Goal: Obtain resource: Obtain resource

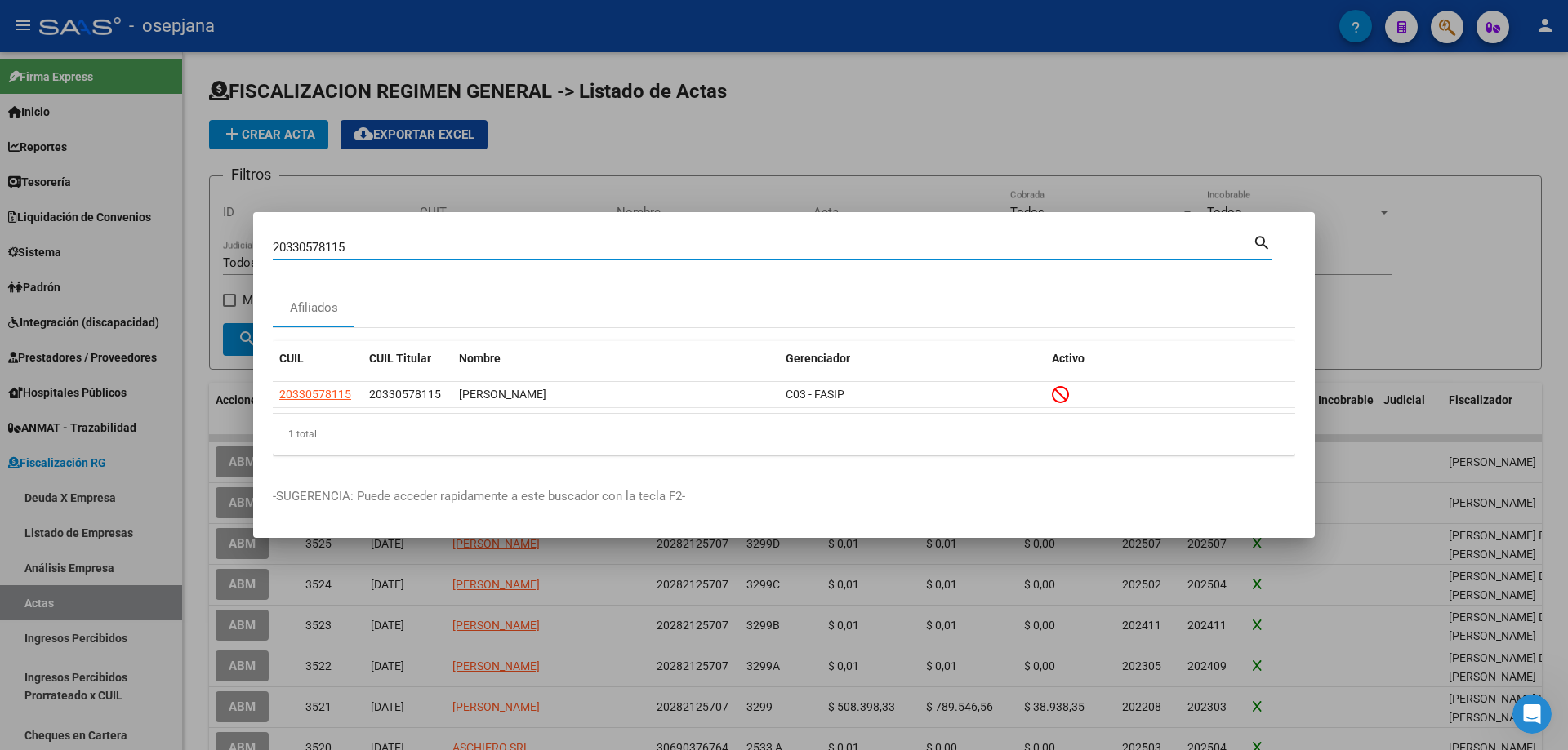
drag, startPoint x: 526, startPoint y: 243, endPoint x: 192, endPoint y: 250, distance: 334.1
click at [192, 250] on div "20330578115 Buscar (apellido, dni, cuil, [PERSON_NAME], cuit, obra social) sear…" at bounding box center [784, 375] width 1568 height 750
paste input "30501109041"
type input "30501109041"
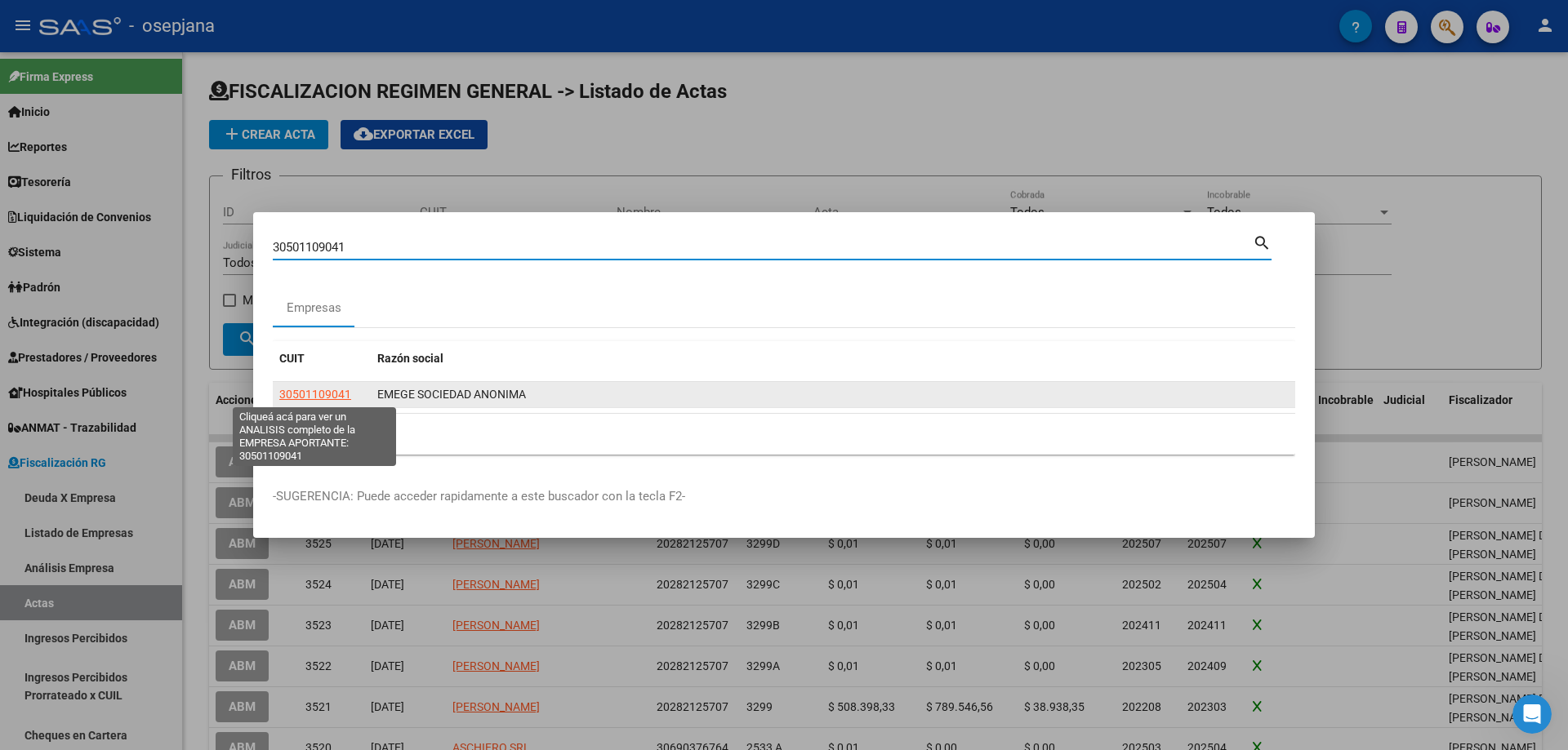
click at [313, 393] on span "30501109041" at bounding box center [315, 395] width 72 height 13
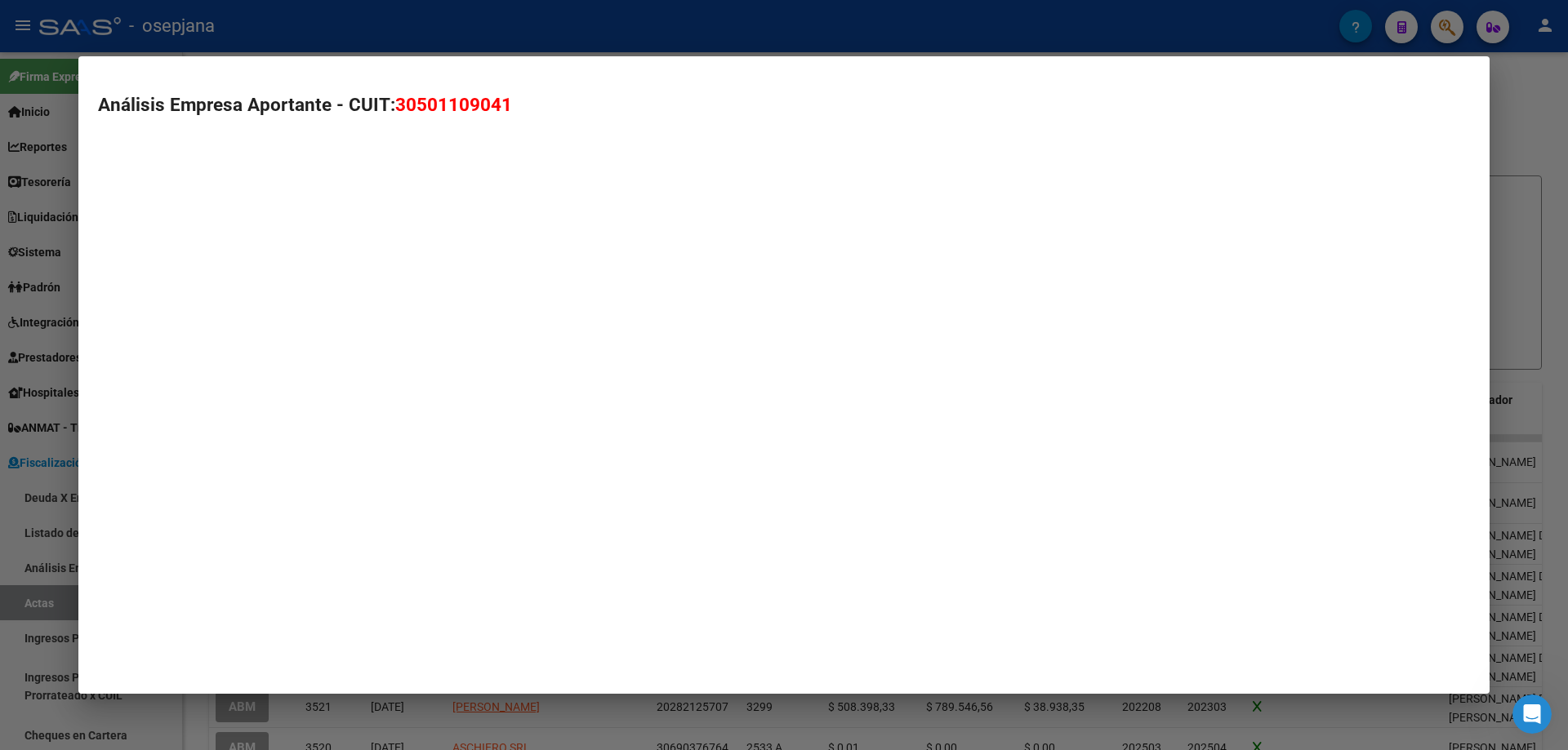
type textarea "30501109041"
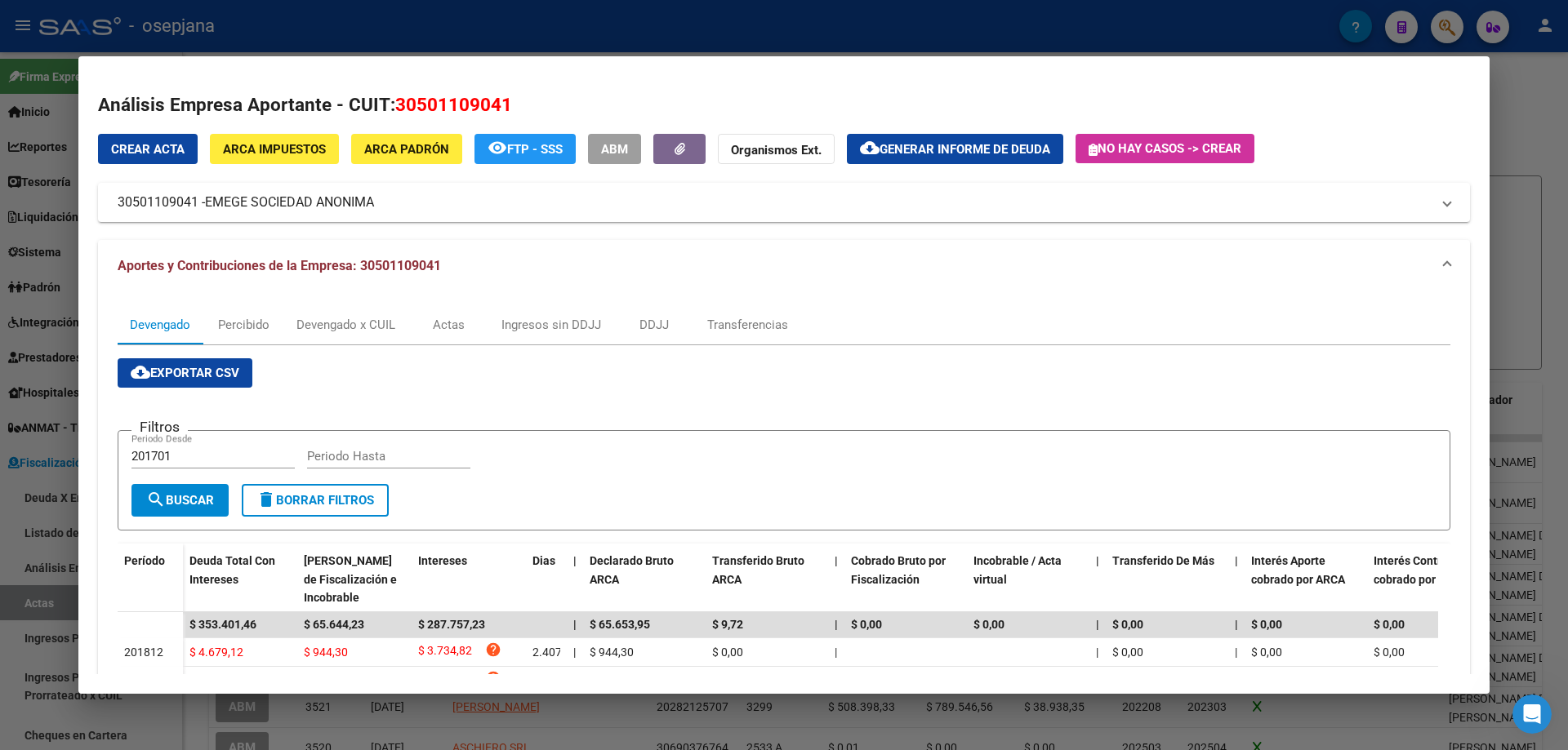
click at [936, 153] on span "Generar informe de deuda" at bounding box center [964, 150] width 171 height 15
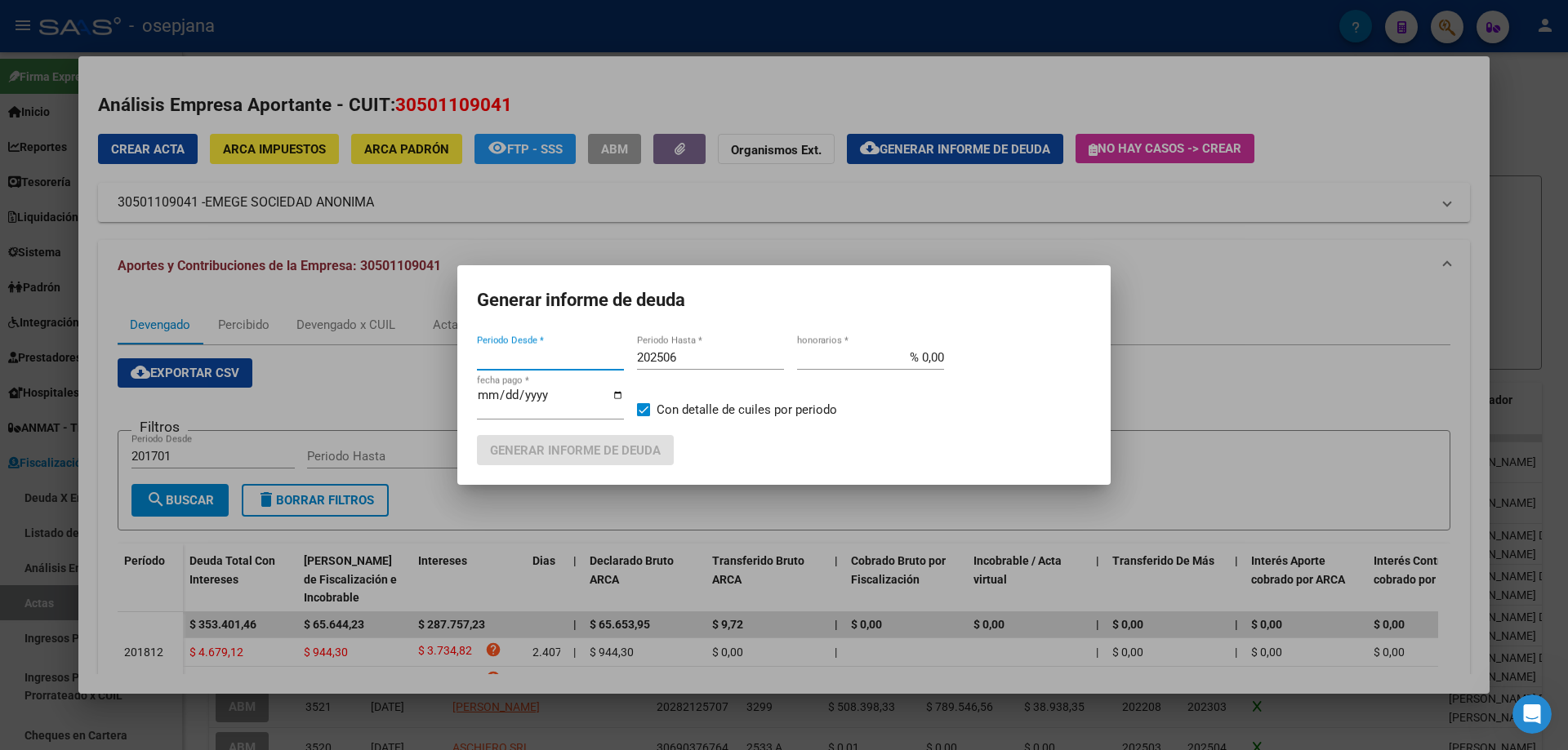
type input "201310"
click at [927, 355] on input "% 0,00" at bounding box center [870, 358] width 147 height 15
type input "% 5,00"
click at [502, 394] on input "[DATE]" at bounding box center [551, 402] width 147 height 26
type input "[DATE]"
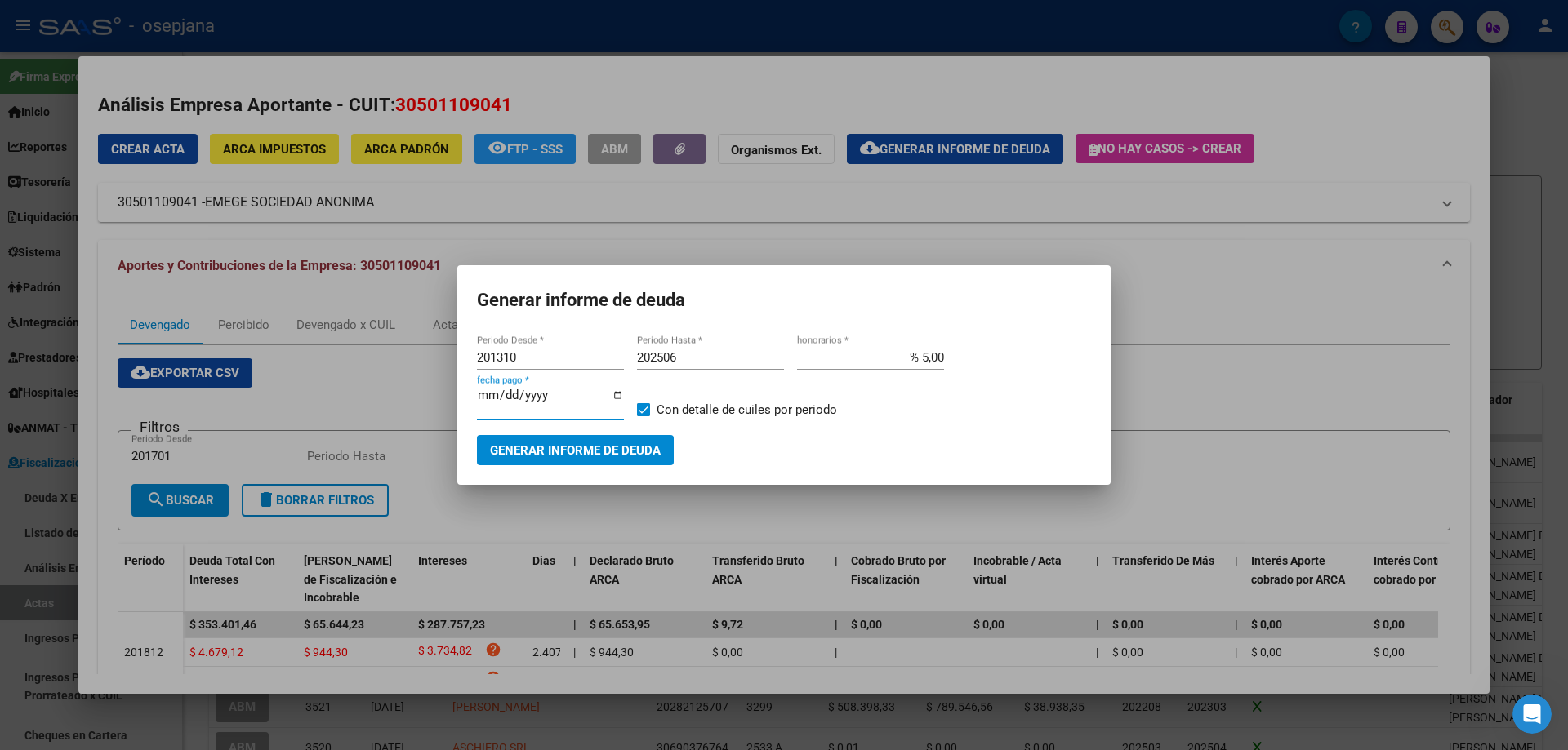
click at [541, 451] on span "Generar informe de deuda" at bounding box center [575, 451] width 171 height 15
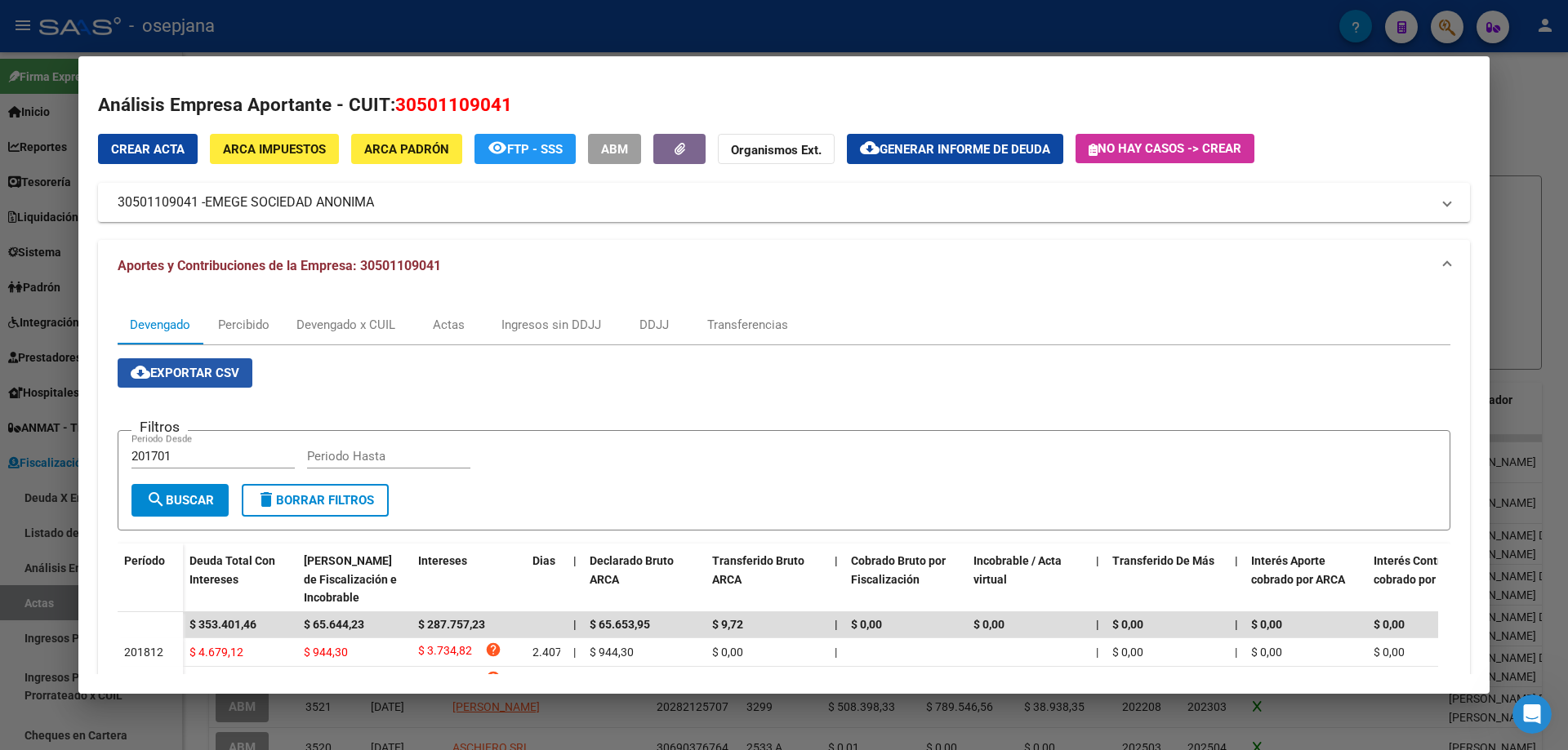
click at [221, 374] on span "cloud_download Exportar CSV" at bounding box center [185, 373] width 109 height 15
